Goal: Task Accomplishment & Management: Complete application form

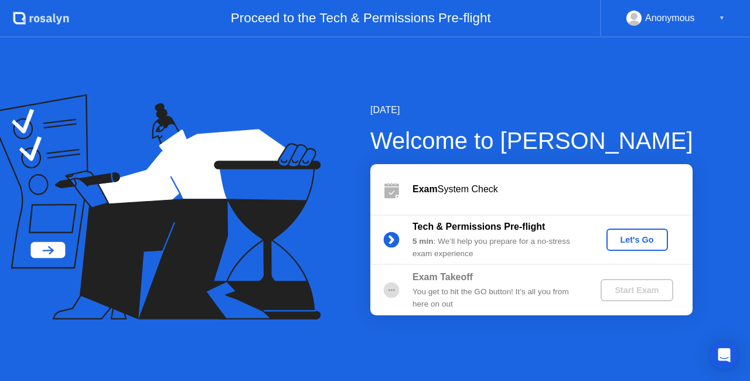
click at [630, 243] on div "Let's Go" at bounding box center [637, 239] width 52 height 9
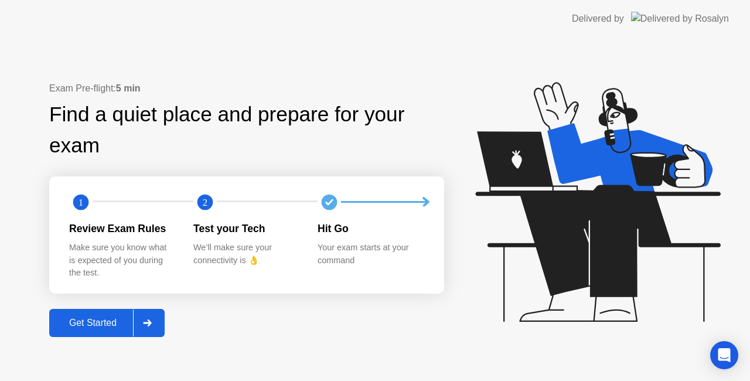
click at [102, 321] on div "Get Started" at bounding box center [93, 323] width 80 height 11
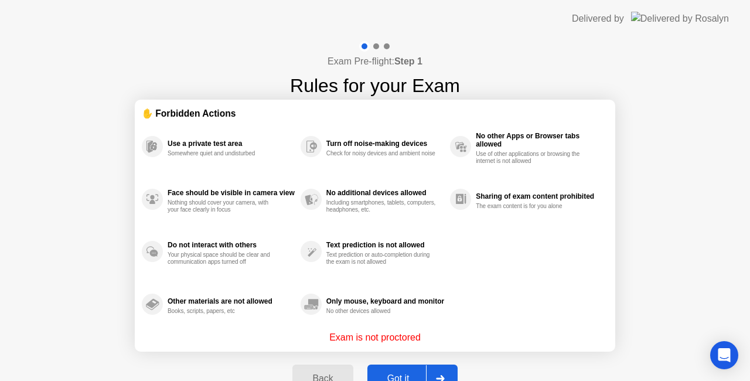
click at [417, 373] on div "Got it" at bounding box center [398, 378] width 55 height 11
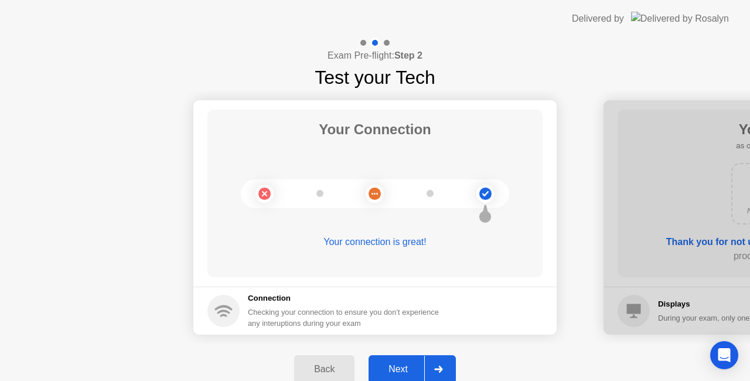
click at [417, 373] on div "Next" at bounding box center [398, 369] width 52 height 11
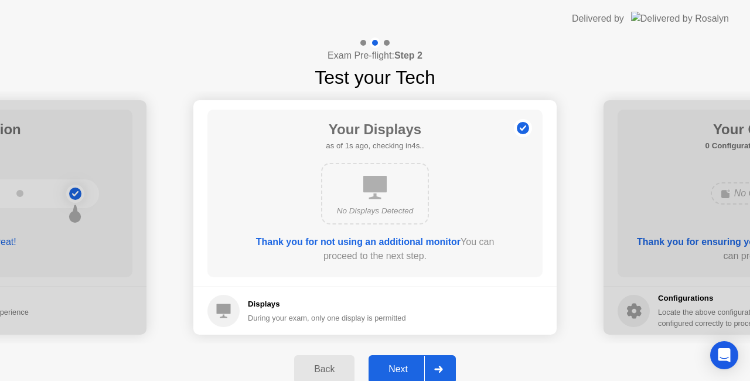
click at [411, 371] on div "Next" at bounding box center [398, 369] width 52 height 11
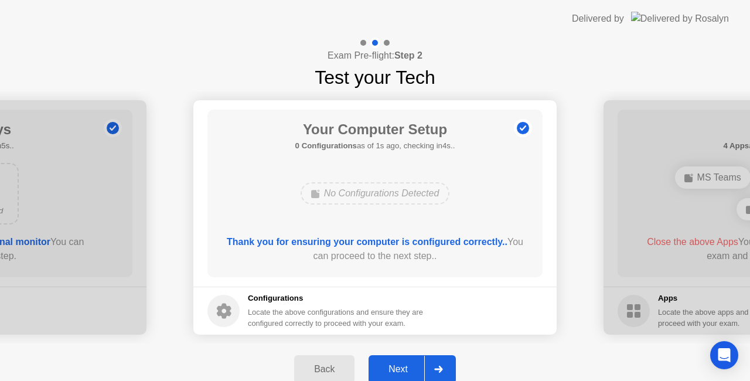
click at [407, 368] on div "Next" at bounding box center [398, 369] width 52 height 11
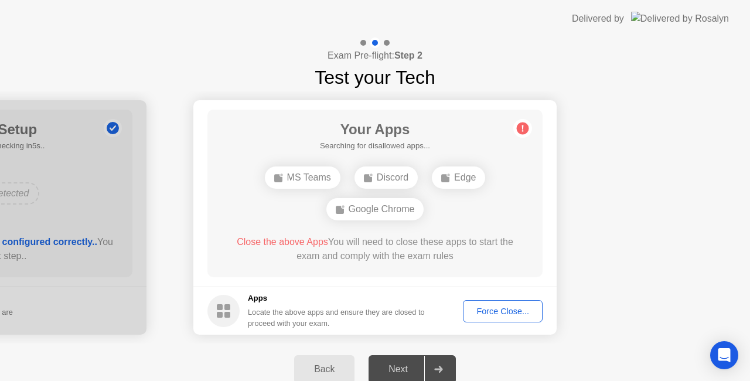
click at [521, 312] on div "Force Close..." at bounding box center [502, 310] width 71 height 9
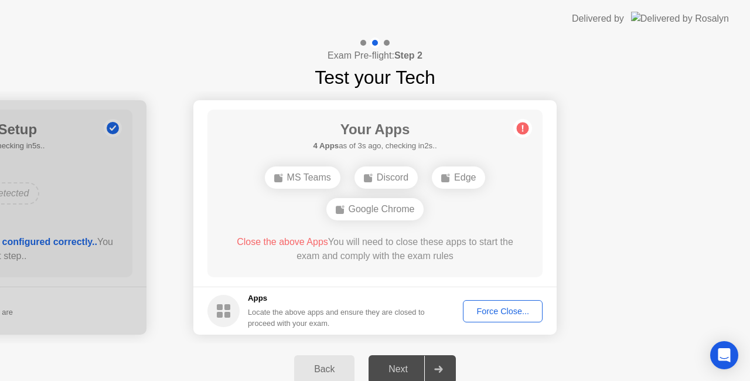
click at [504, 315] on div "Force Close..." at bounding box center [502, 310] width 71 height 9
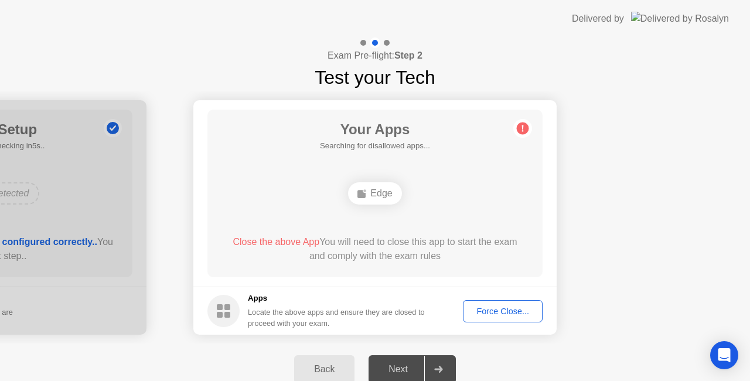
click at [506, 306] on div "Force Close..." at bounding box center [502, 310] width 71 height 9
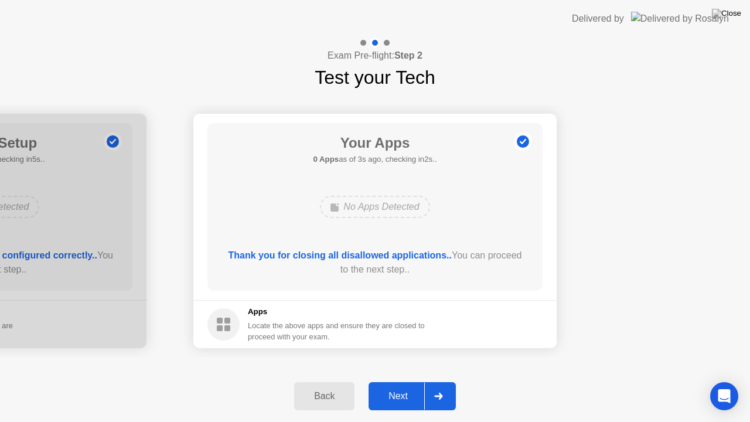
click at [439, 380] on div at bounding box center [438, 396] width 28 height 27
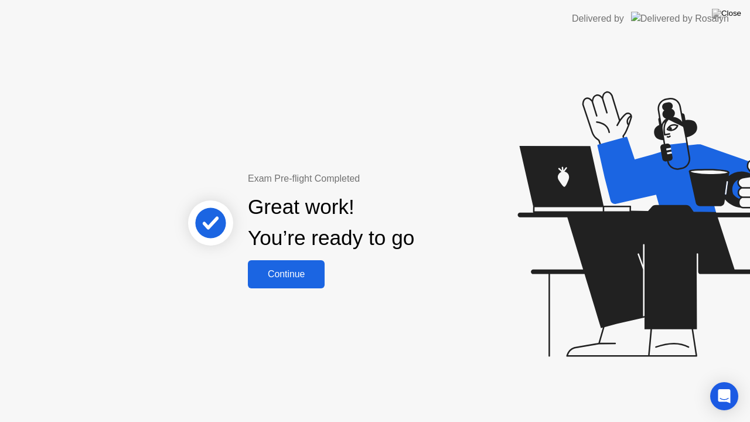
click at [291, 269] on div "Continue" at bounding box center [286, 274] width 70 height 11
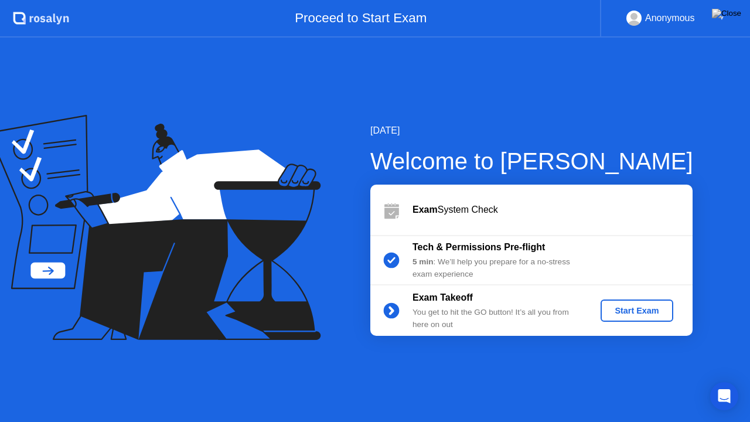
click at [624, 306] on div "Start Exam" at bounding box center [636, 310] width 63 height 9
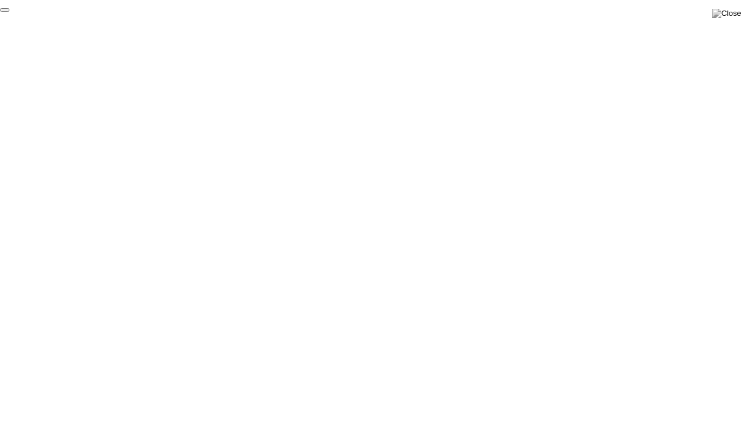
click div "End Proctoring Session"
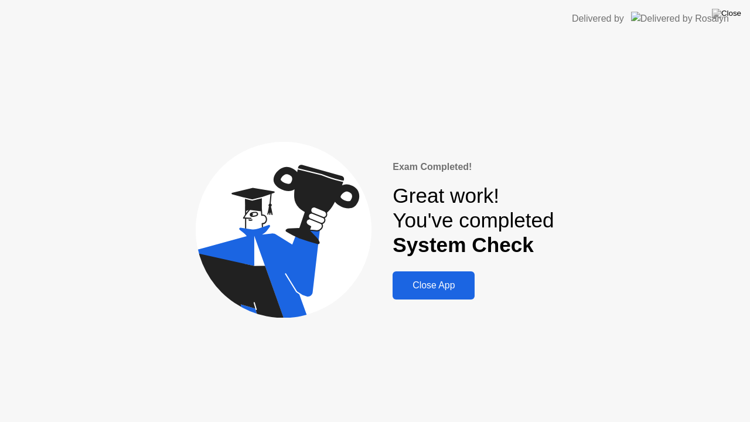
click at [404, 293] on button "Close App" at bounding box center [433, 285] width 82 height 28
